Goal: Complete application form

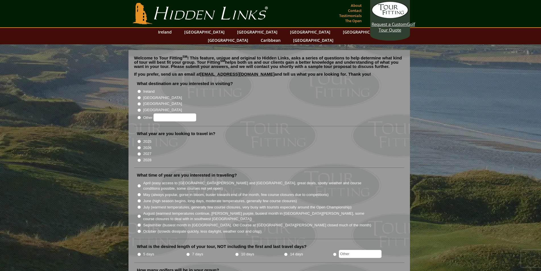
click at [139, 90] on input "Ireland" at bounding box center [139, 92] width 4 height 4
radio input "true"
click at [139, 96] on input "[GEOGRAPHIC_DATA]" at bounding box center [139, 98] width 4 height 4
radio input "true"
click at [139, 90] on input "Ireland" at bounding box center [139, 92] width 4 height 4
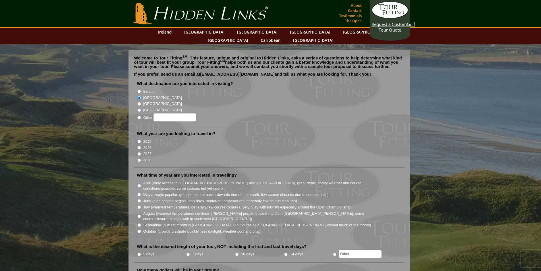
radio input "true"
click at [139, 146] on input "2026" at bounding box center [139, 148] width 4 height 4
radio input "true"
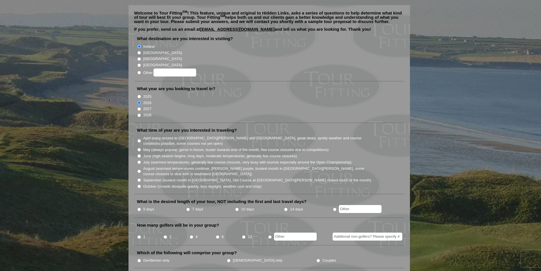
scroll to position [57, 0]
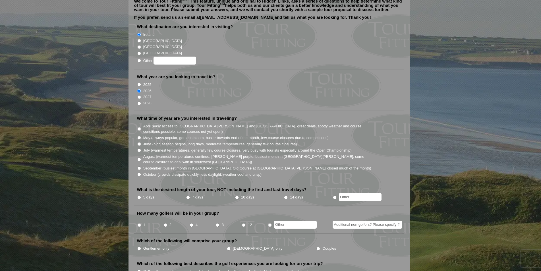
click at [139, 136] on input "May (always popular, gorse in bloom, busier towards end of the month, few cours…" at bounding box center [139, 138] width 4 height 4
radio input "true"
click at [238, 196] on input "10 days" at bounding box center [237, 198] width 4 height 4
radio input "true"
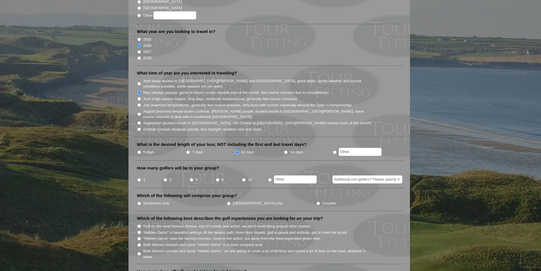
scroll to position [114, 0]
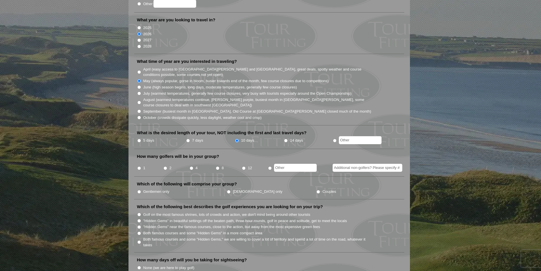
click at [165, 166] on input "2" at bounding box center [166, 168] width 4 height 4
radio input "true"
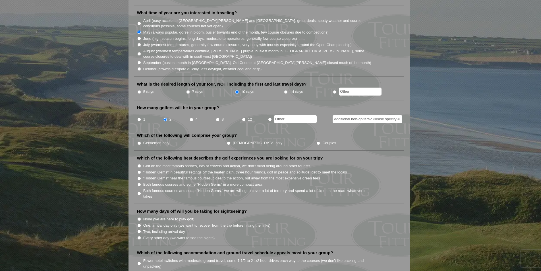
scroll to position [171, 0]
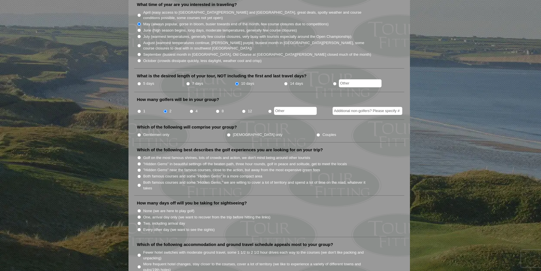
click at [141, 133] on input "Gentlemen only" at bounding box center [139, 135] width 4 height 4
radio input "true"
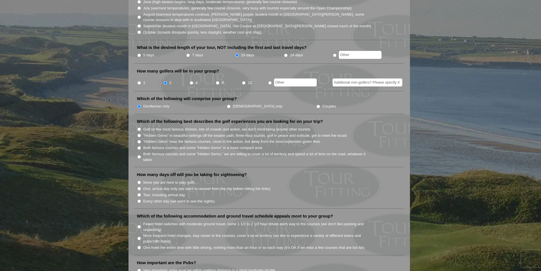
click at [140, 146] on input "Both famous courses and some "Hidden Gems" in a more compact area" at bounding box center [139, 148] width 4 height 4
radio input "true"
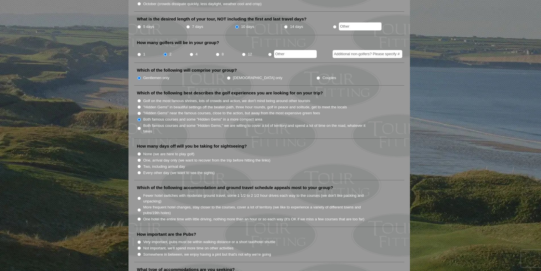
scroll to position [256, 0]
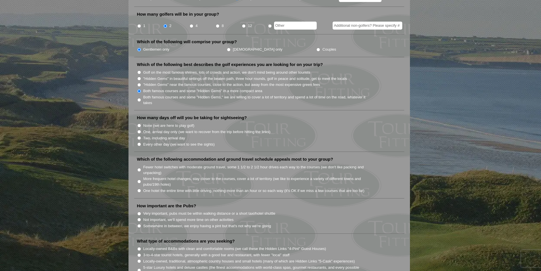
click at [139, 143] on input "Every other day (we want to see the sights)" at bounding box center [139, 145] width 4 height 4
radio input "true"
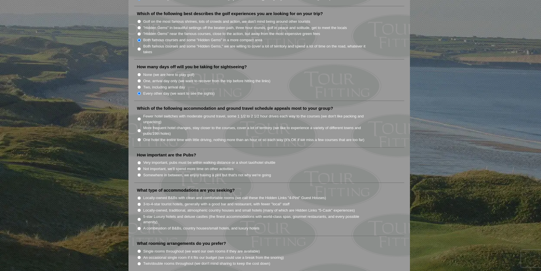
scroll to position [313, 0]
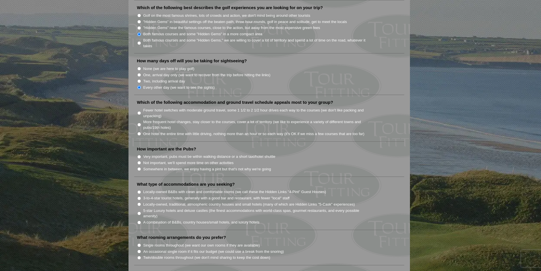
click at [138, 111] on input "Fewer hotel switches with moderate ground travel, some 1 1/2 to 2 1/2 hour driv…" at bounding box center [139, 113] width 4 height 4
radio input "true"
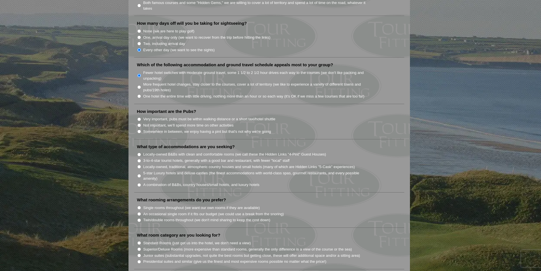
scroll to position [370, 0]
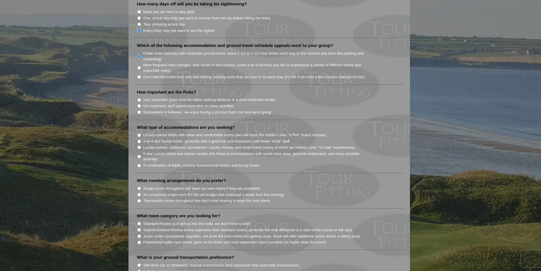
click at [139, 98] on input "Very important, pubs must be within walking distance or a short taxi/hotel shut…" at bounding box center [139, 100] width 4 height 4
radio input "true"
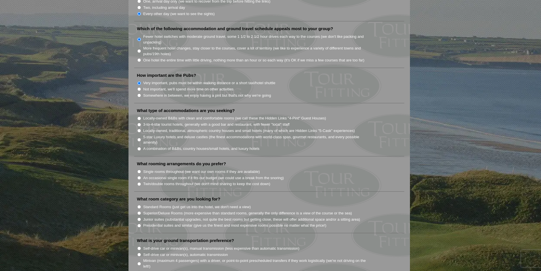
scroll to position [398, 0]
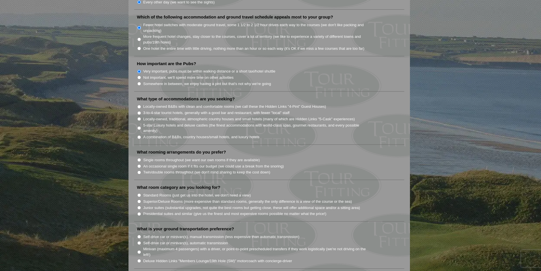
click at [140, 111] on input "3-to-4-star tourist hotels, generally with a good bar and restaurant, with fewe…" at bounding box center [139, 113] width 4 height 4
radio input "true"
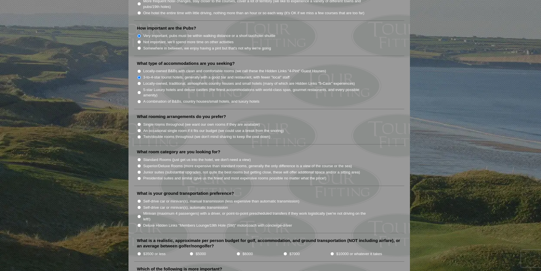
scroll to position [455, 0]
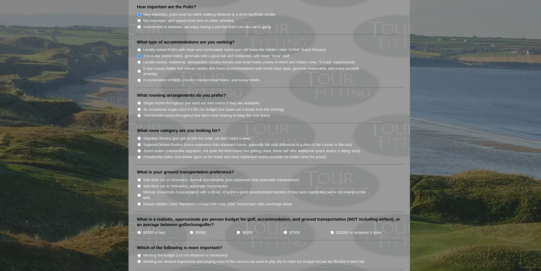
click at [139, 108] on input "An occasional single room if it fits our budget (we could use a break from the …" at bounding box center [139, 110] width 4 height 4
radio input "true"
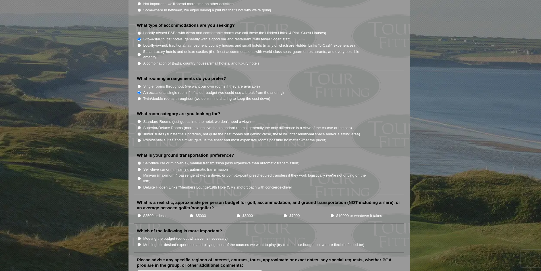
scroll to position [484, 0]
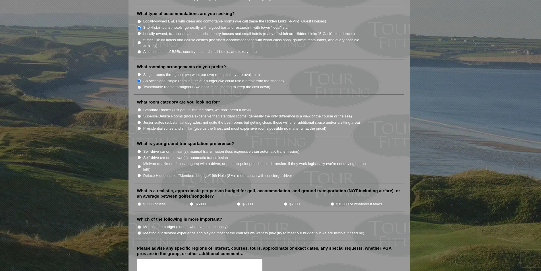
click at [140, 79] on input "An occasional single room if it fits our budget (we could use a break from the …" at bounding box center [139, 81] width 4 height 4
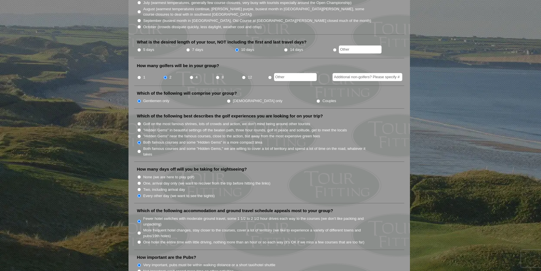
scroll to position [199, 0]
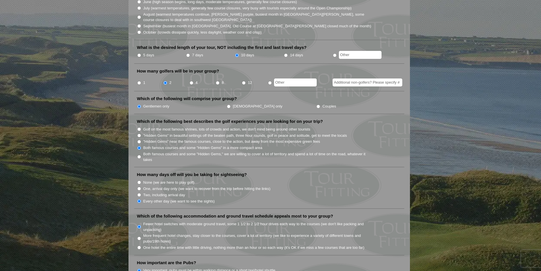
click at [317, 105] on input "Couples" at bounding box center [319, 107] width 4 height 4
radio input "true"
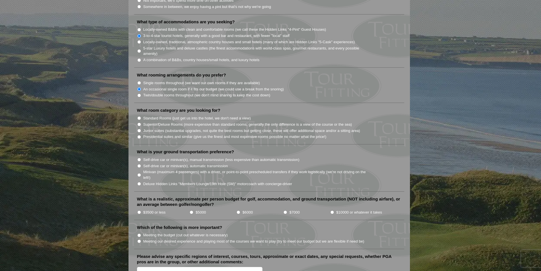
scroll to position [484, 0]
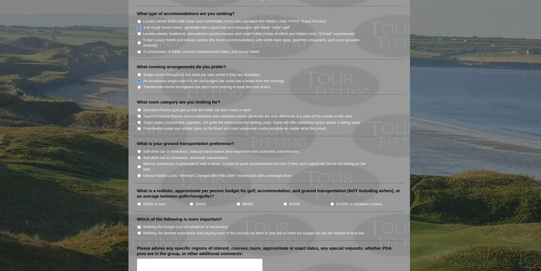
click at [139, 114] on input "Superior/Deluxe Rooms (more expensive than standard rooms, generally the only d…" at bounding box center [139, 116] width 4 height 4
radio input "true"
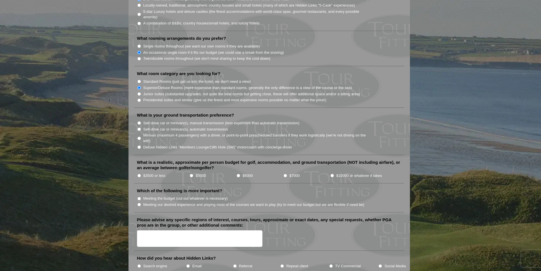
click at [140, 121] on input "Self-drive car or minivan(s), manual transmission (less expensive than automati…" at bounding box center [139, 123] width 4 height 4
radio input "true"
click at [139, 174] on input "$3500 or less" at bounding box center [139, 176] width 4 height 4
radio input "true"
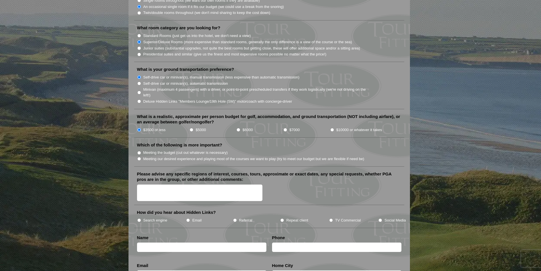
scroll to position [569, 0]
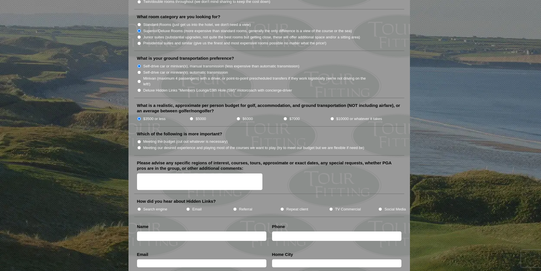
click at [139, 146] on input "Meeting our desired experience and playing most of the courses we want to play …" at bounding box center [139, 148] width 4 height 4
radio input "true"
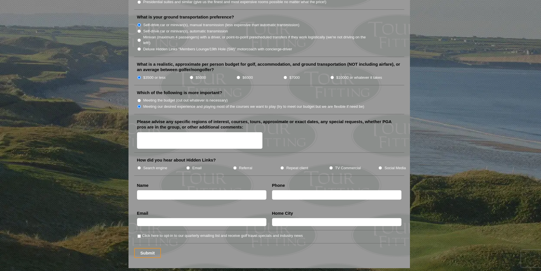
scroll to position [626, 0]
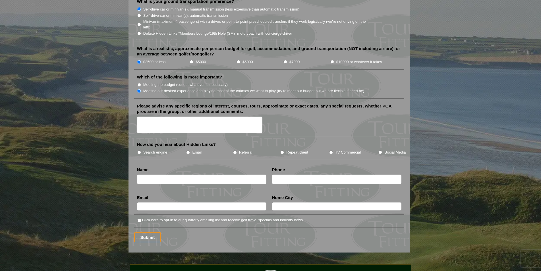
click at [138, 150] on input "Search engine" at bounding box center [139, 152] width 4 height 4
radio input "true"
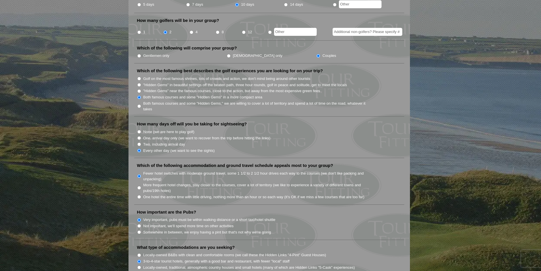
scroll to position [249, 0]
